Goal: Transaction & Acquisition: Purchase product/service

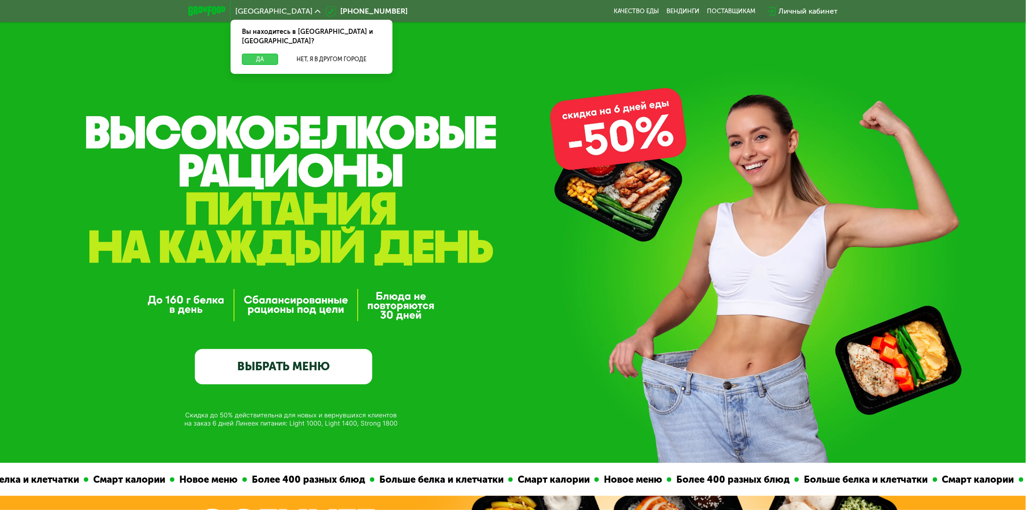
click at [254, 54] on button "Да" at bounding box center [260, 59] width 36 height 11
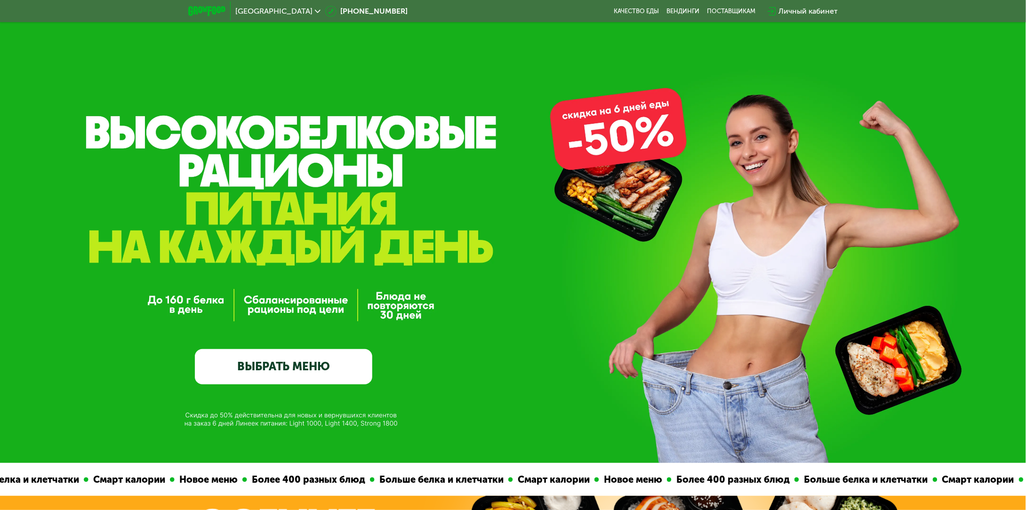
click at [285, 375] on link "ВЫБРАТЬ МЕНЮ" at bounding box center [283, 367] width 177 height 36
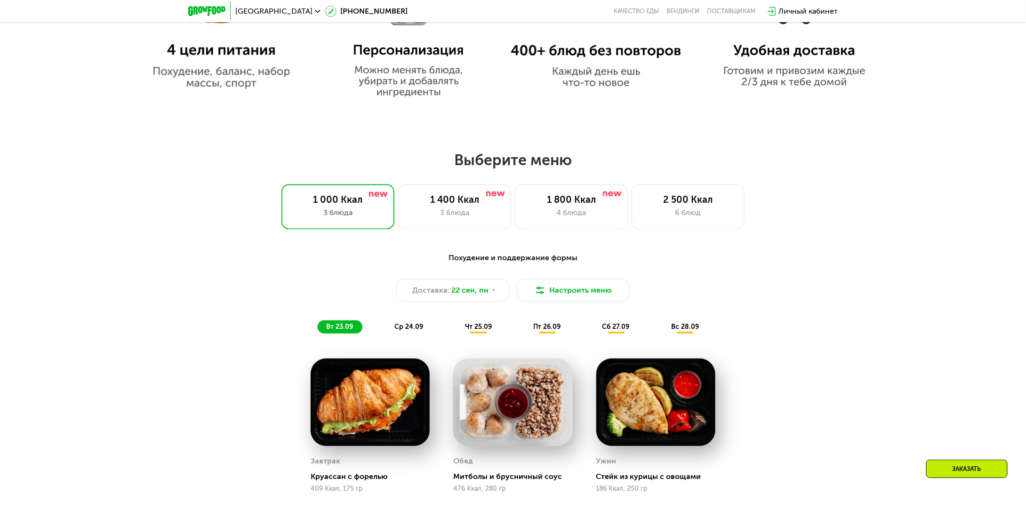
scroll to position [885, 0]
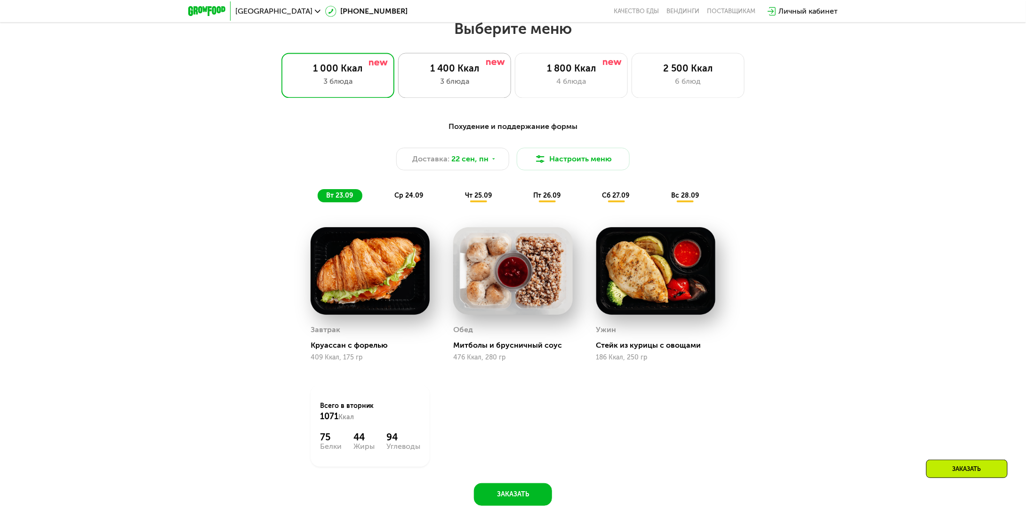
click at [483, 81] on div "3 блюда" at bounding box center [454, 81] width 93 height 11
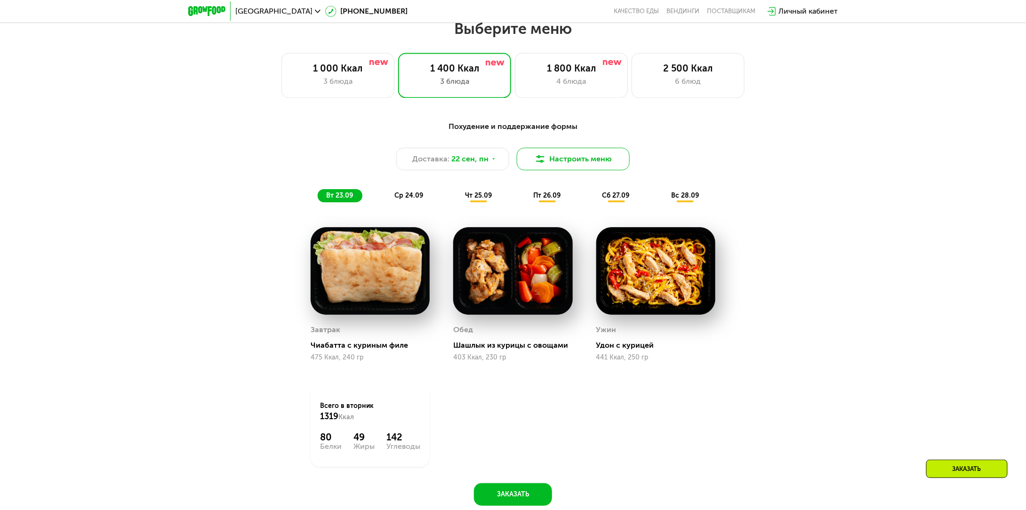
click at [583, 166] on button "Настроить меню" at bounding box center [573, 159] width 113 height 23
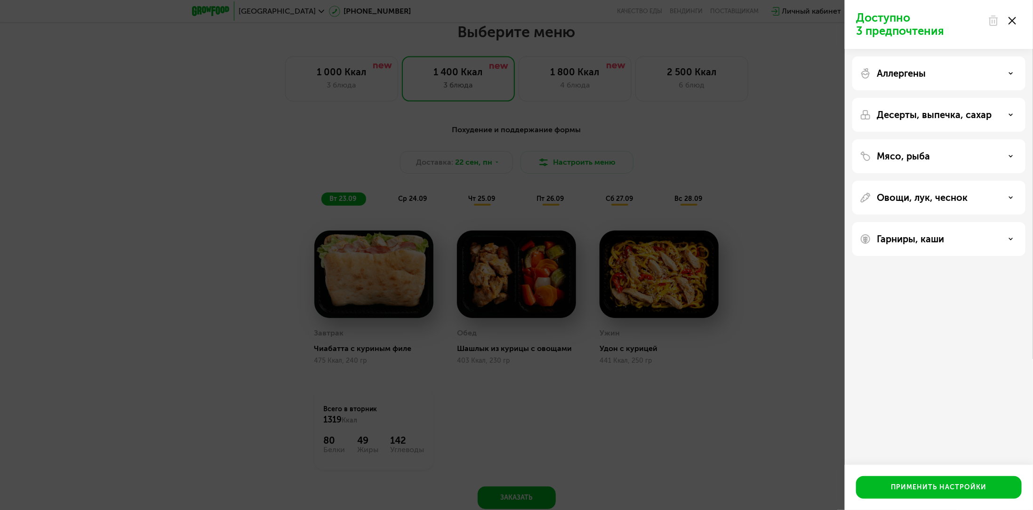
click at [774, 143] on div "Доступно 3 предпочтения Аллергены Десерты, выпечка, сахар Мясо, рыба Овощи, лук…" at bounding box center [516, 255] width 1033 height 510
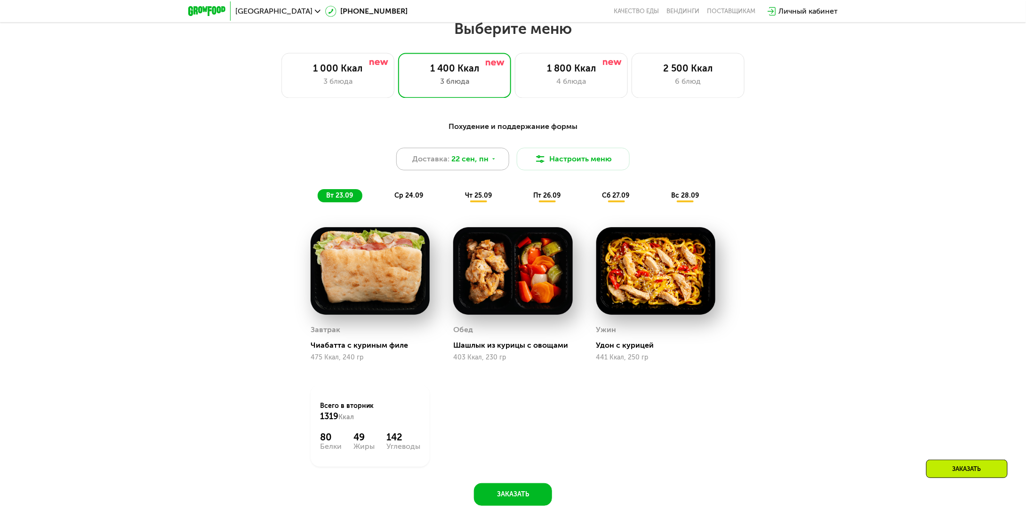
click at [495, 161] on div "Доставка: [DATE]" at bounding box center [452, 159] width 113 height 23
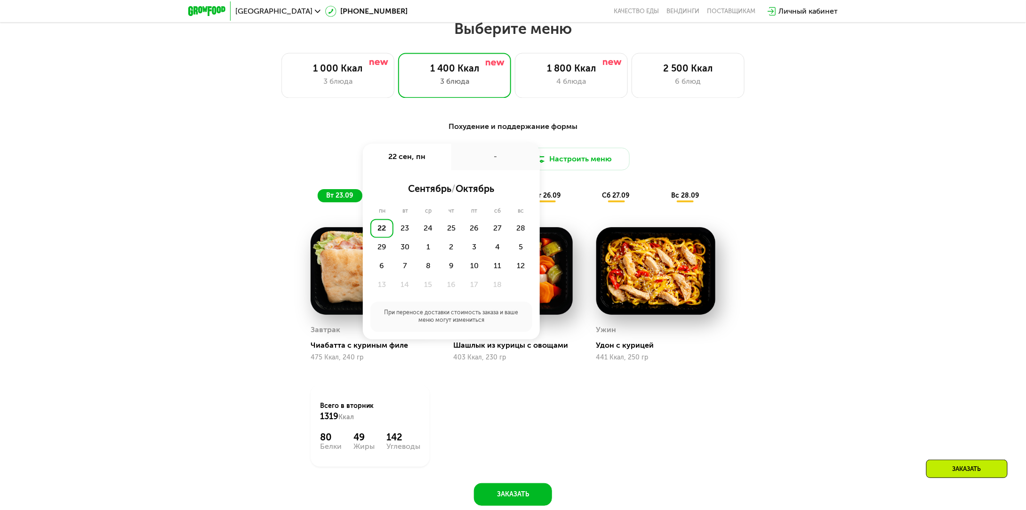
click at [385, 231] on div "22" at bounding box center [381, 228] width 23 height 19
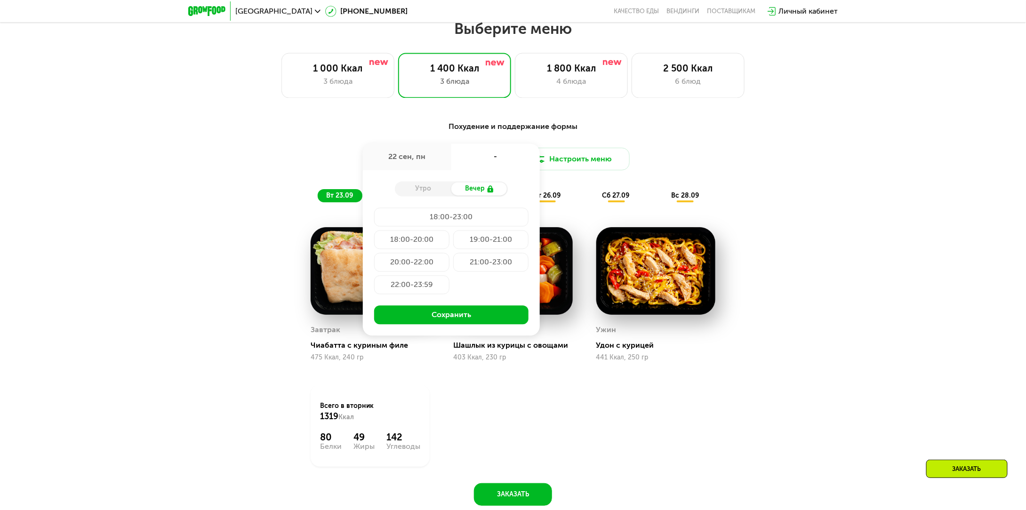
click at [434, 193] on div "Утро" at bounding box center [423, 189] width 56 height 13
click at [422, 241] on div "18:00-20:00" at bounding box center [411, 240] width 75 height 19
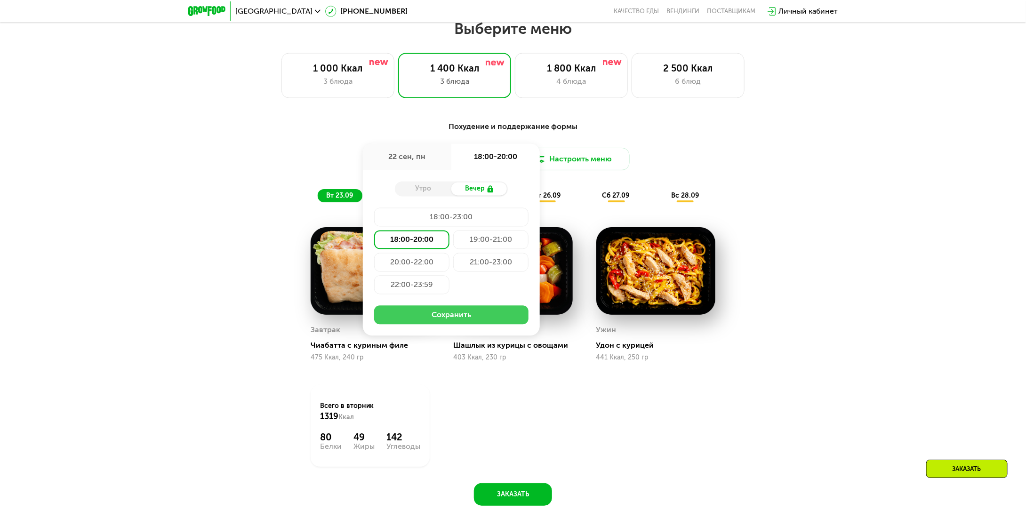
click at [441, 320] on button "Сохранить" at bounding box center [451, 315] width 154 height 19
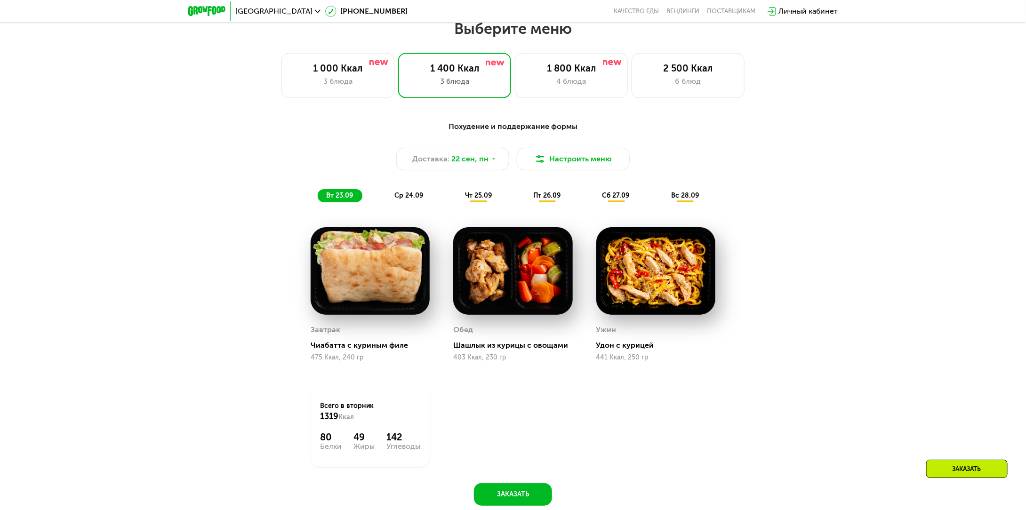
click at [418, 200] on span "ср 24.09" at bounding box center [408, 196] width 29 height 8
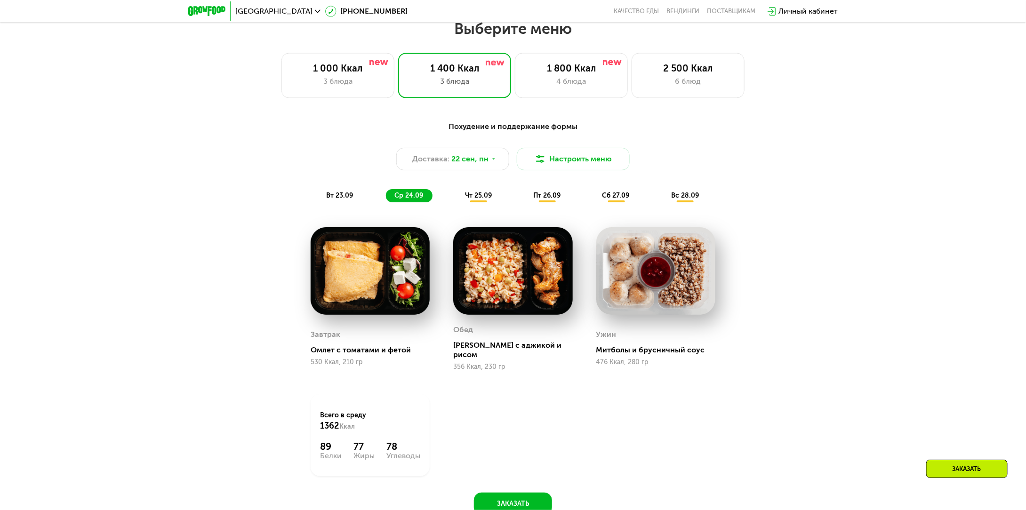
click at [472, 196] on span "чт 25.09" at bounding box center [478, 196] width 27 height 8
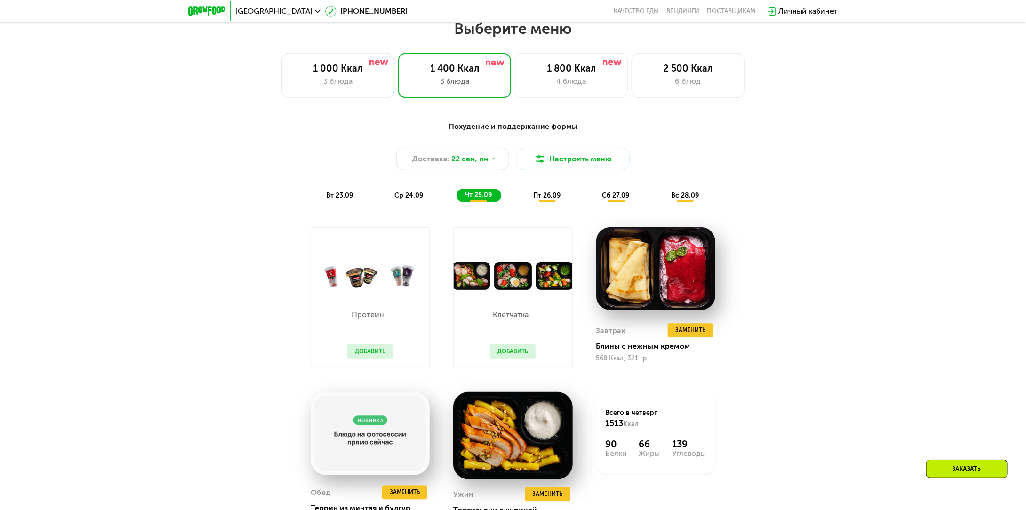
click at [410, 196] on span "ср 24.09" at bounding box center [408, 196] width 29 height 8
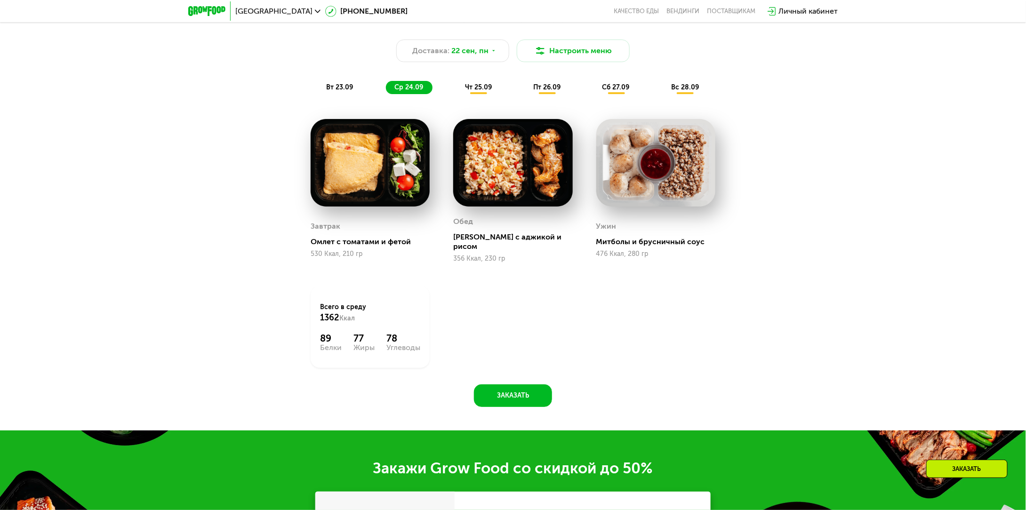
scroll to position [1027, 0]
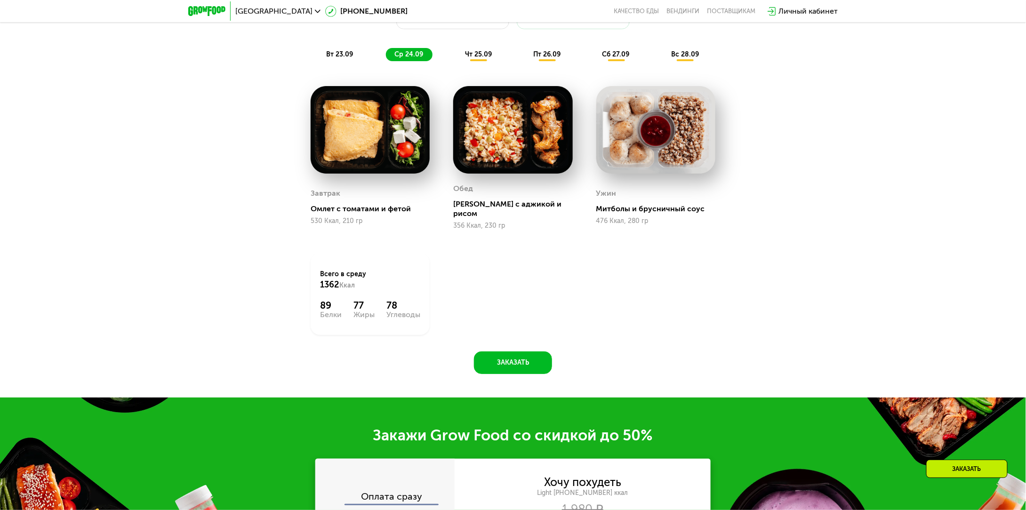
click at [479, 61] on div "чт 25.09" at bounding box center [479, 54] width 45 height 13
